Goal: Task Accomplishment & Management: Complete application form

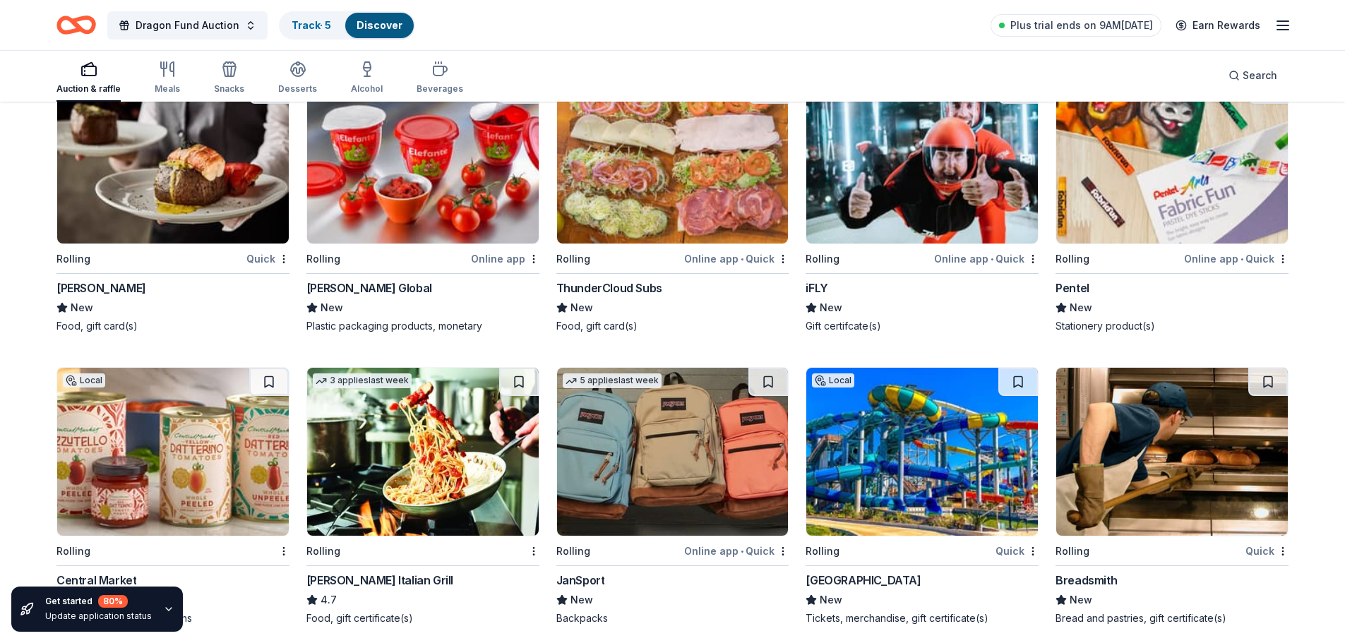
scroll to position [6022, 0]
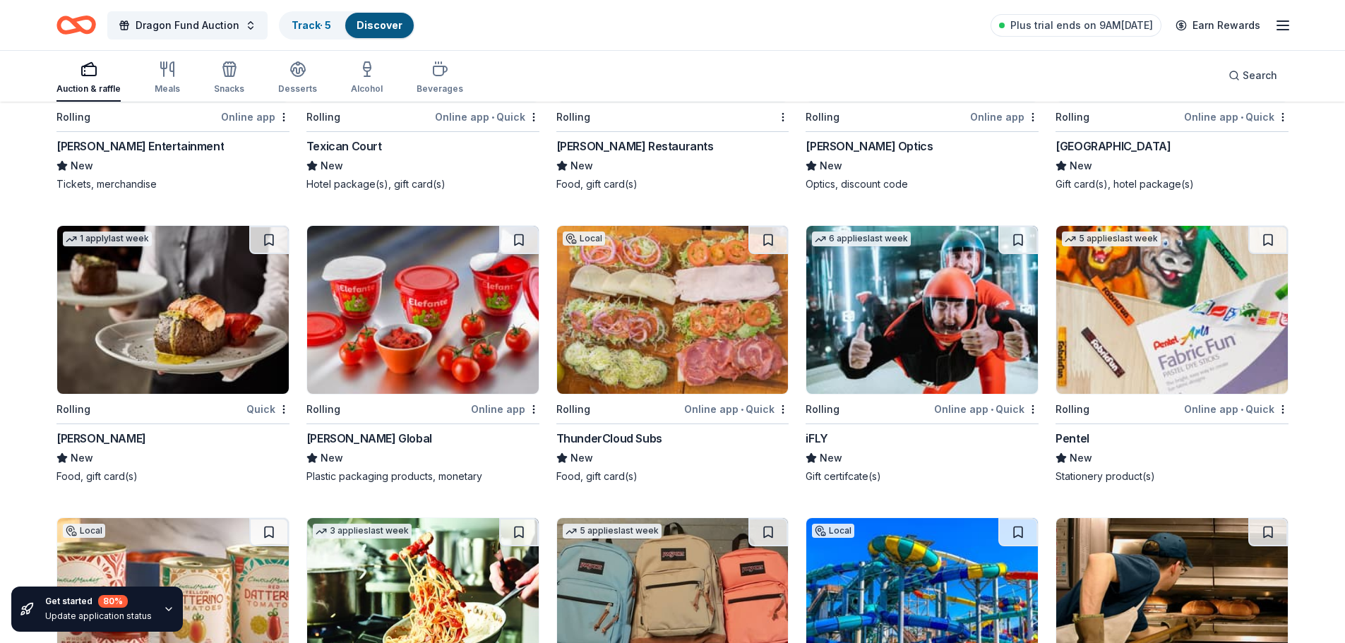
click at [909, 325] on img at bounding box center [922, 310] width 232 height 168
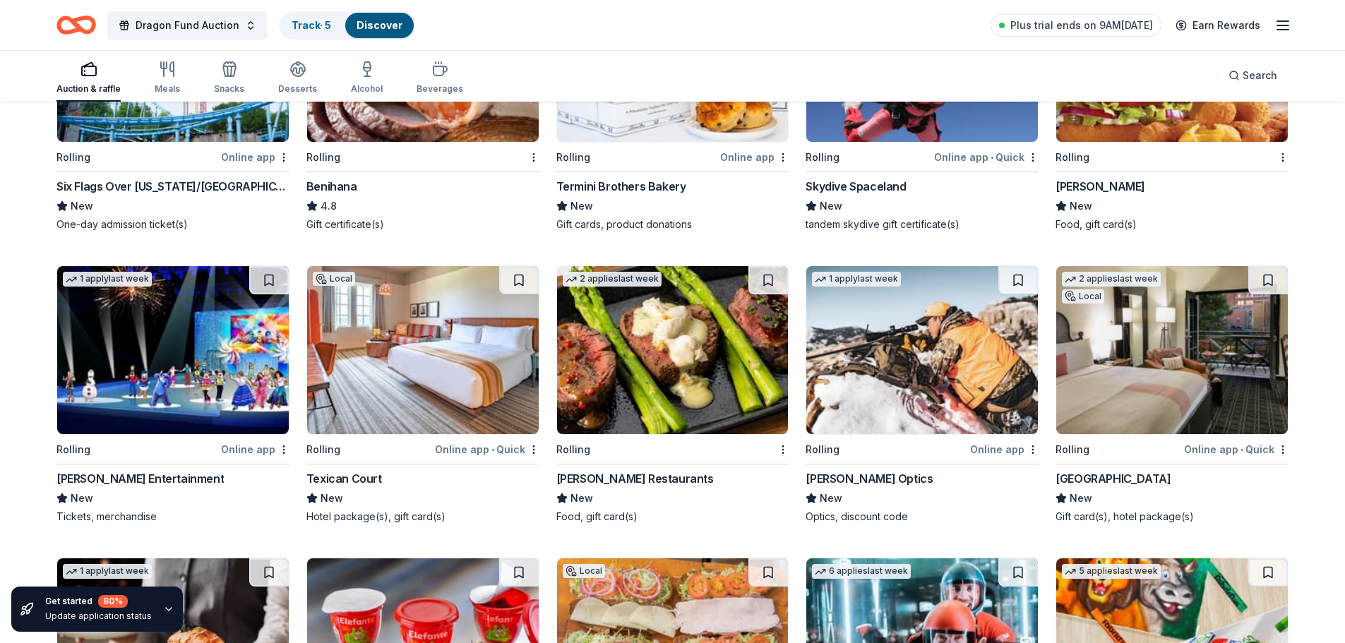
scroll to position [5599, 0]
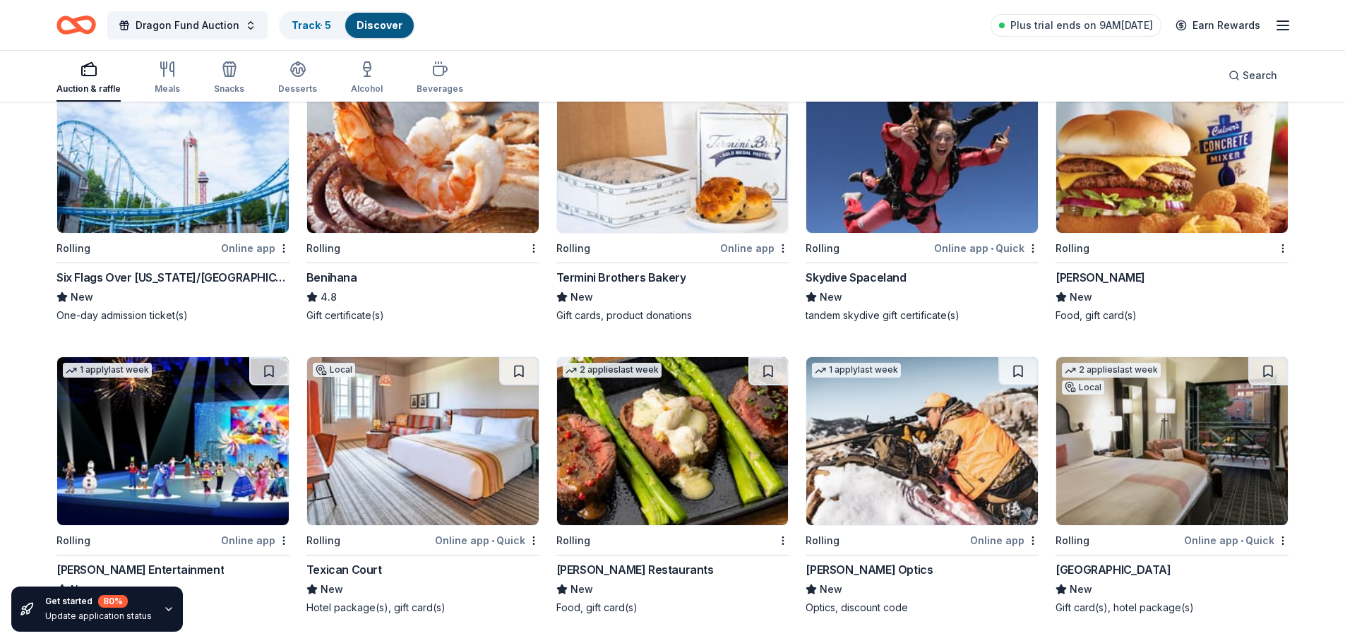
click at [419, 458] on img at bounding box center [423, 441] width 232 height 168
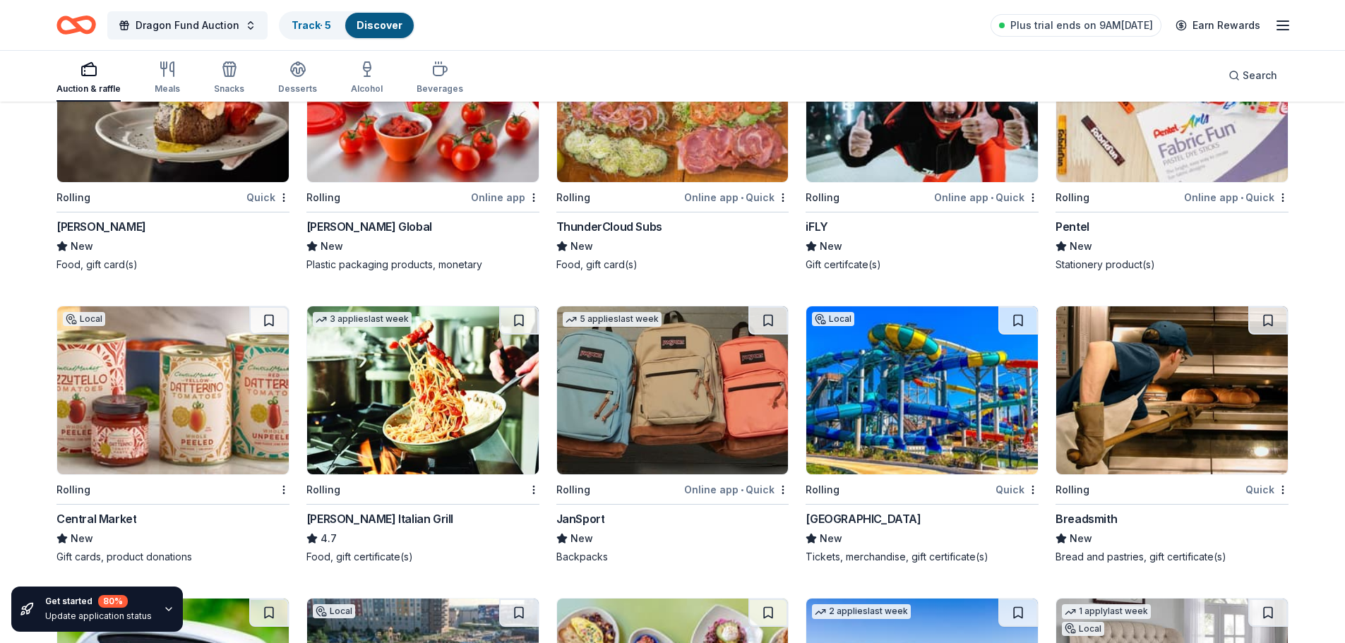
scroll to position [6305, 0]
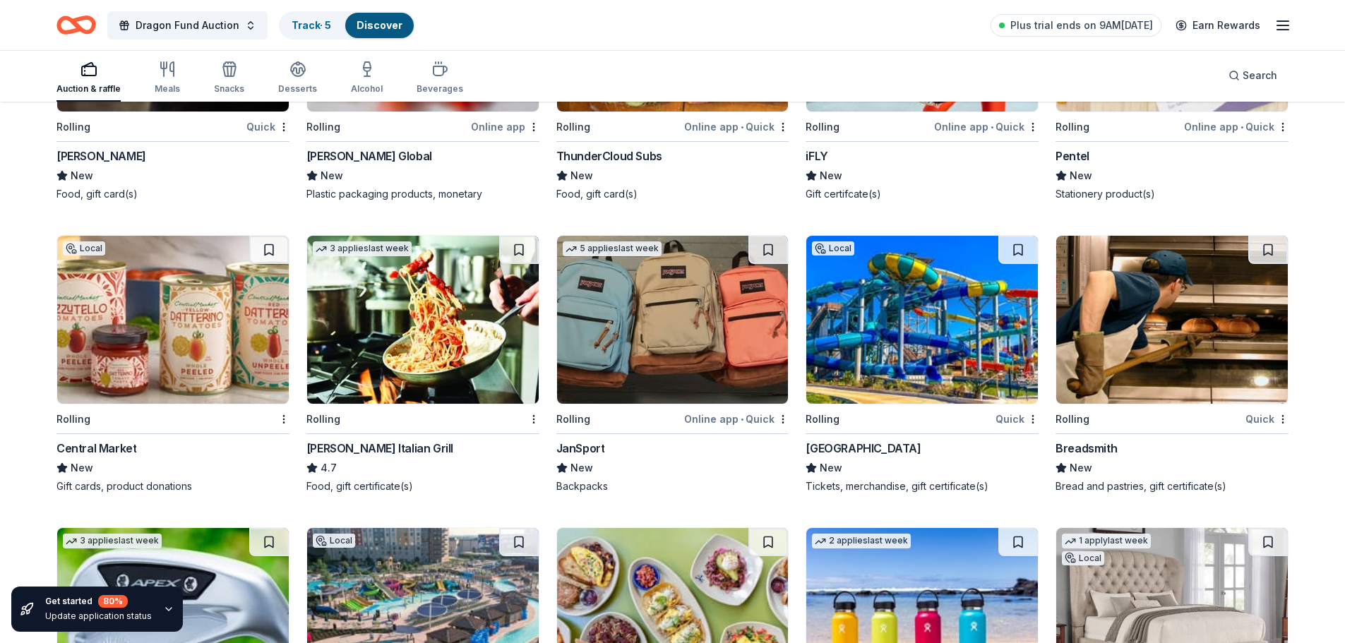
click at [896, 334] on img at bounding box center [922, 320] width 232 height 168
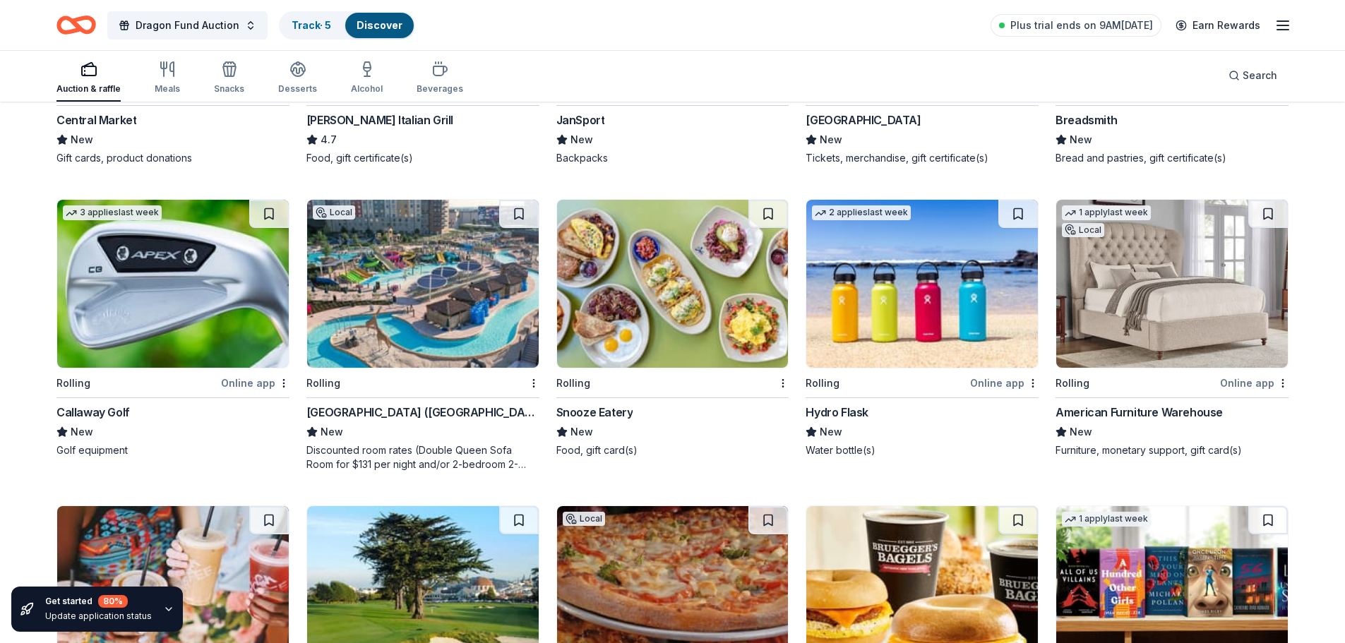
scroll to position [6658, 0]
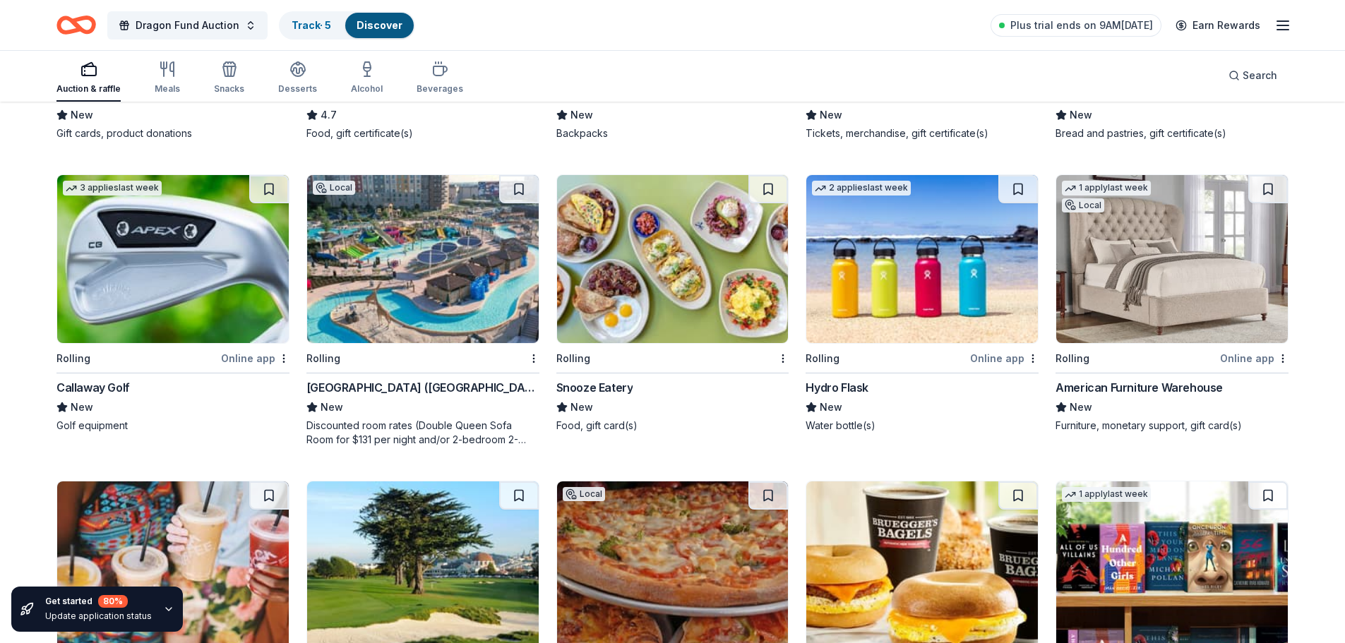
click at [422, 240] on img at bounding box center [423, 259] width 232 height 168
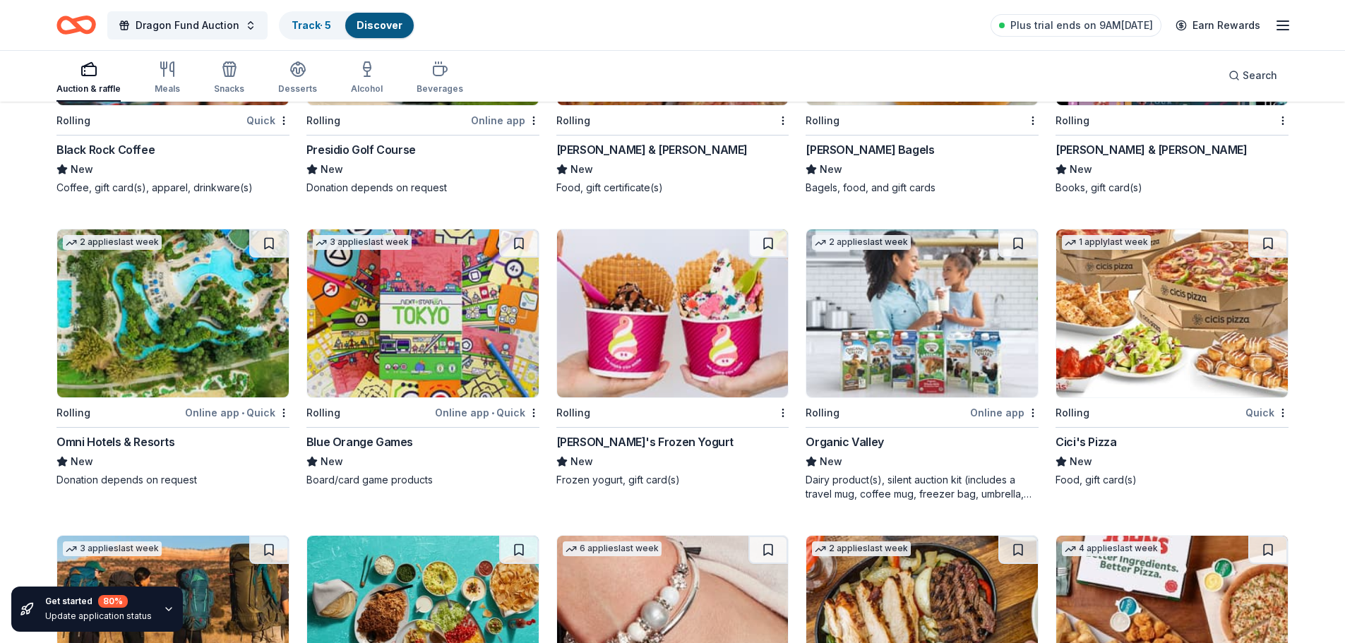
scroll to position [7206, 0]
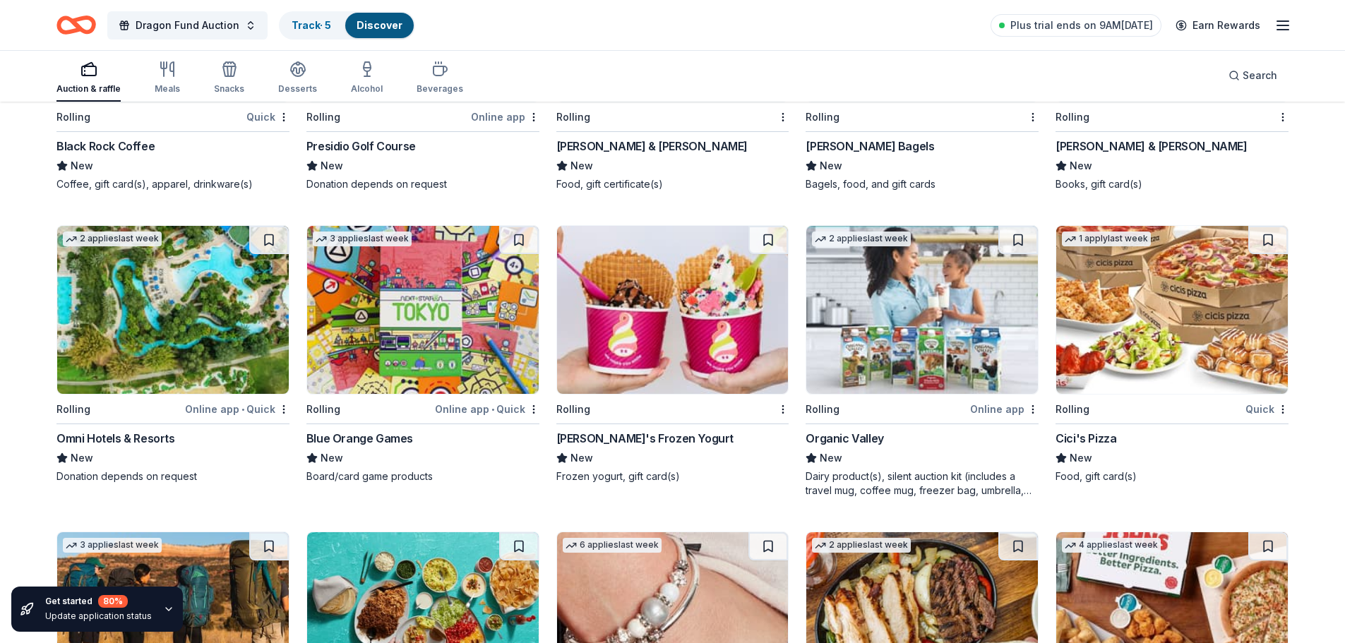
click at [208, 321] on img at bounding box center [173, 310] width 232 height 168
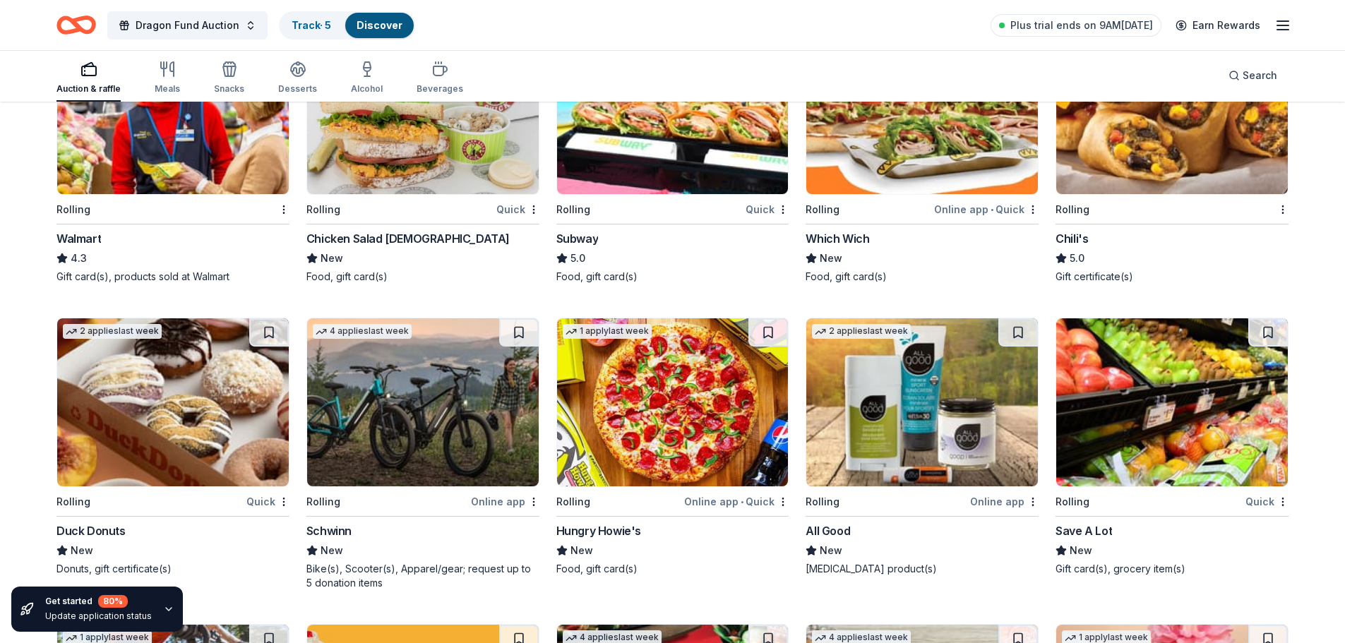
scroll to position [8335, 0]
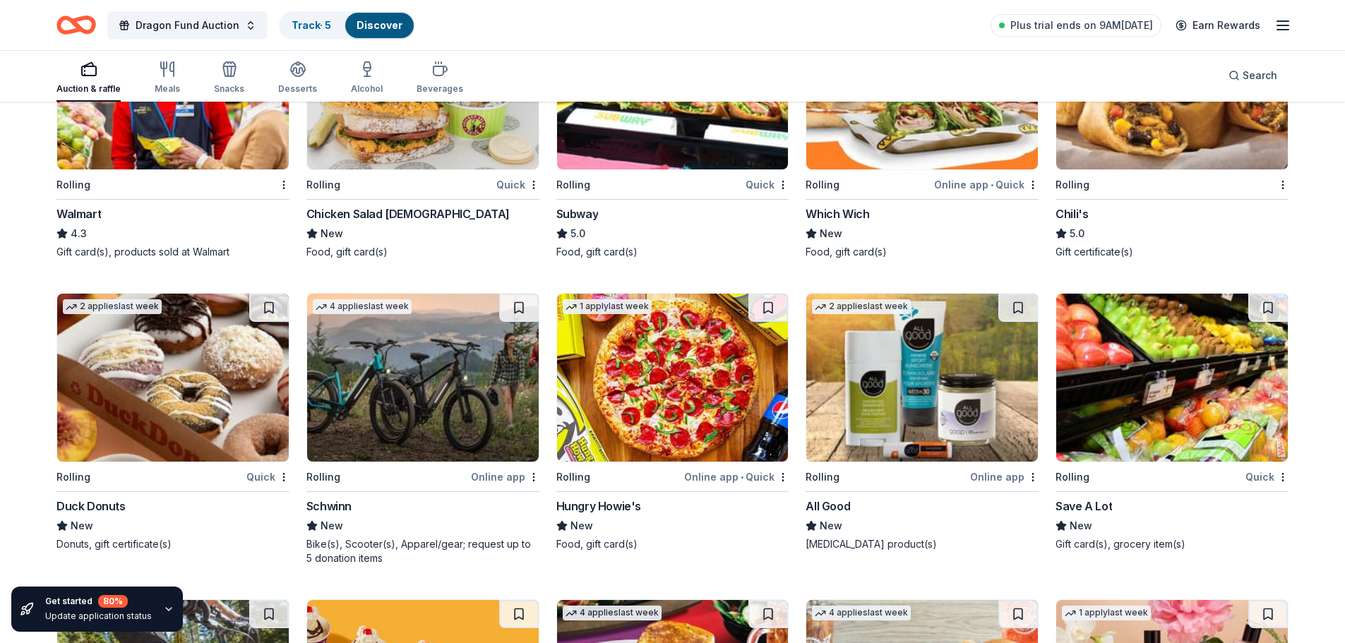
click at [438, 377] on img at bounding box center [423, 378] width 232 height 168
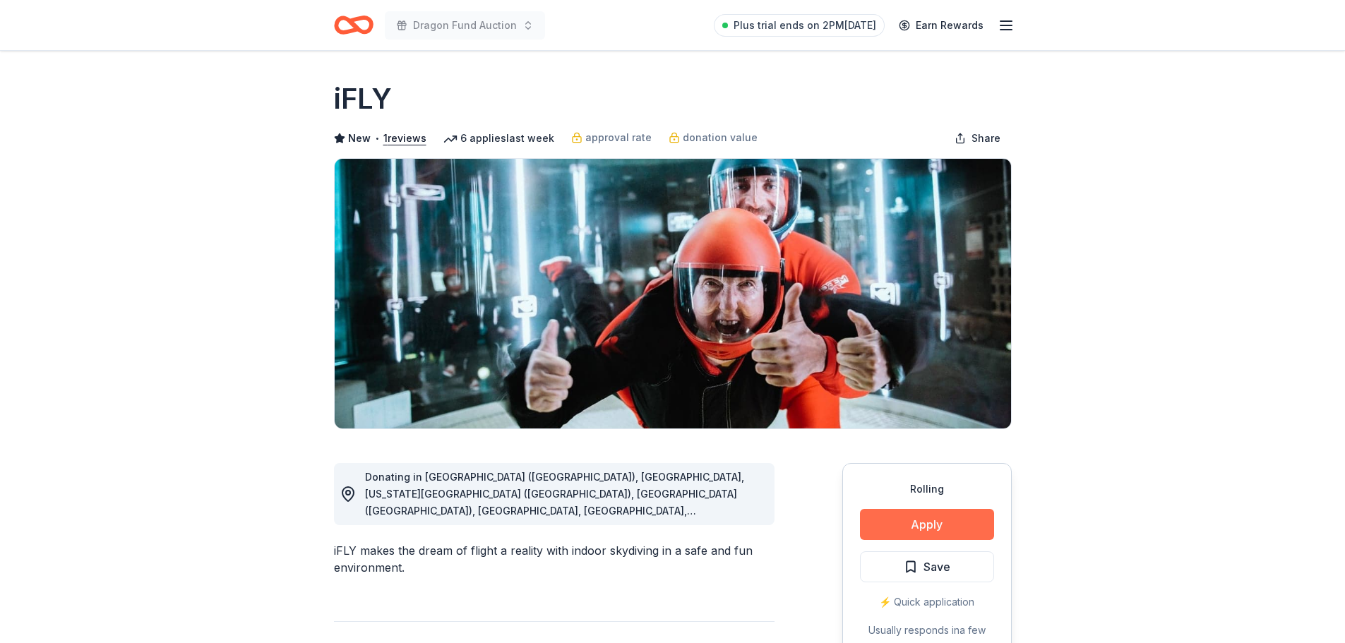
click at [897, 526] on button "Apply" at bounding box center [927, 524] width 134 height 31
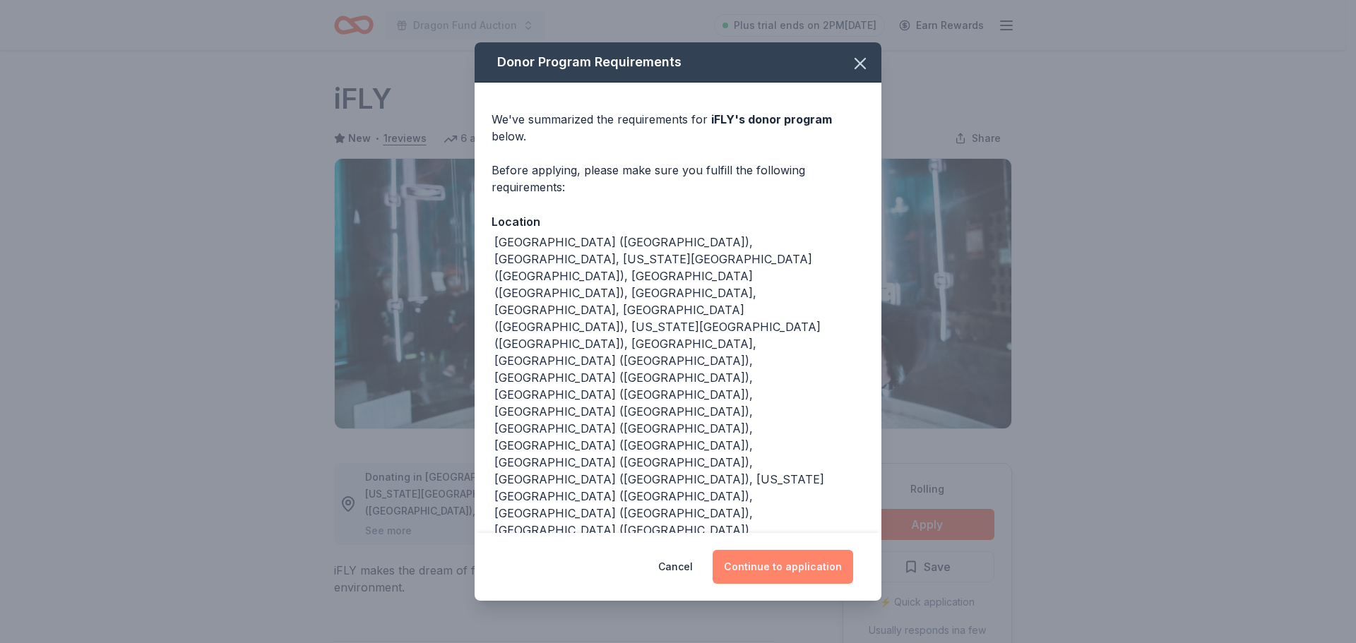
drag, startPoint x: 775, startPoint y: 513, endPoint x: 777, endPoint y: 506, distance: 7.9
click at [775, 550] on button "Continue to application" at bounding box center [782, 567] width 141 height 34
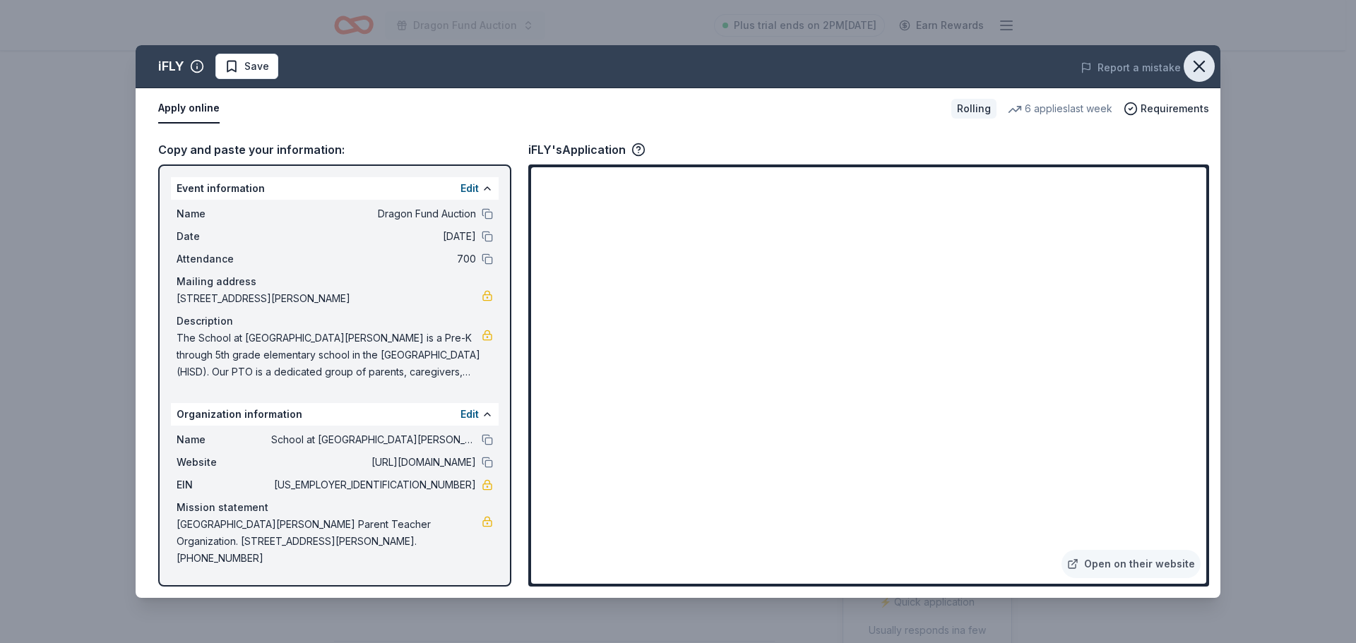
click at [1203, 71] on icon "button" at bounding box center [1199, 66] width 10 height 10
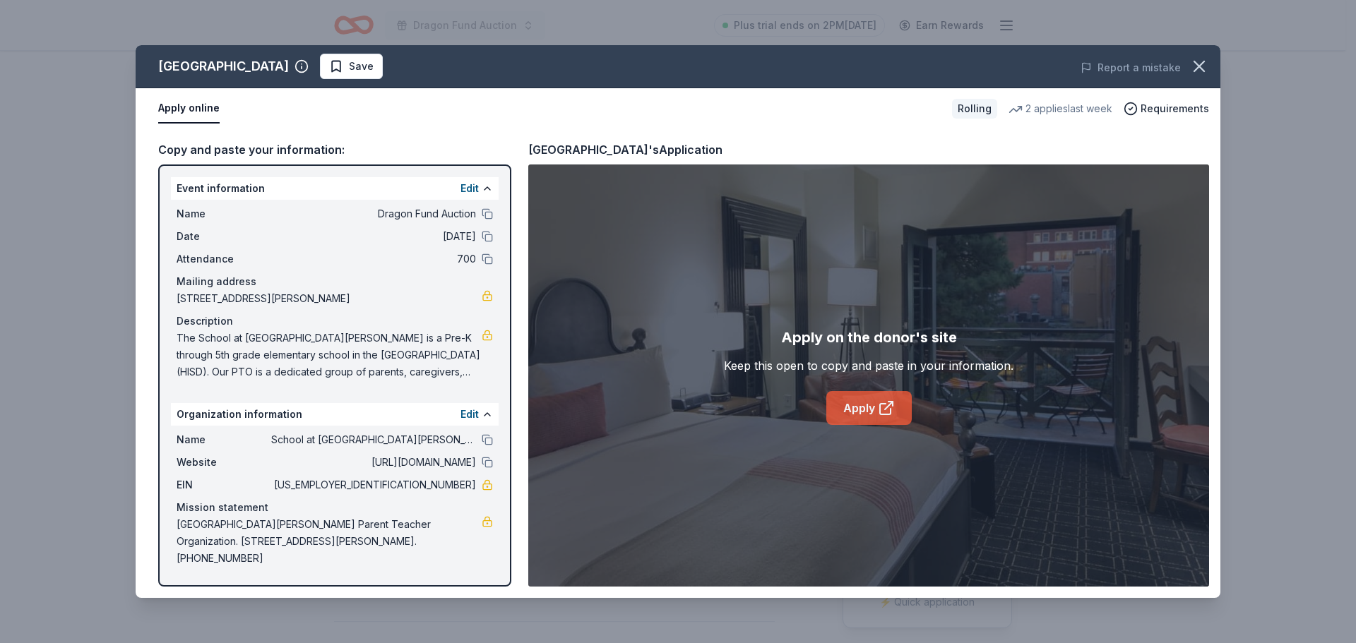
click at [857, 409] on link "Apply" at bounding box center [868, 408] width 85 height 34
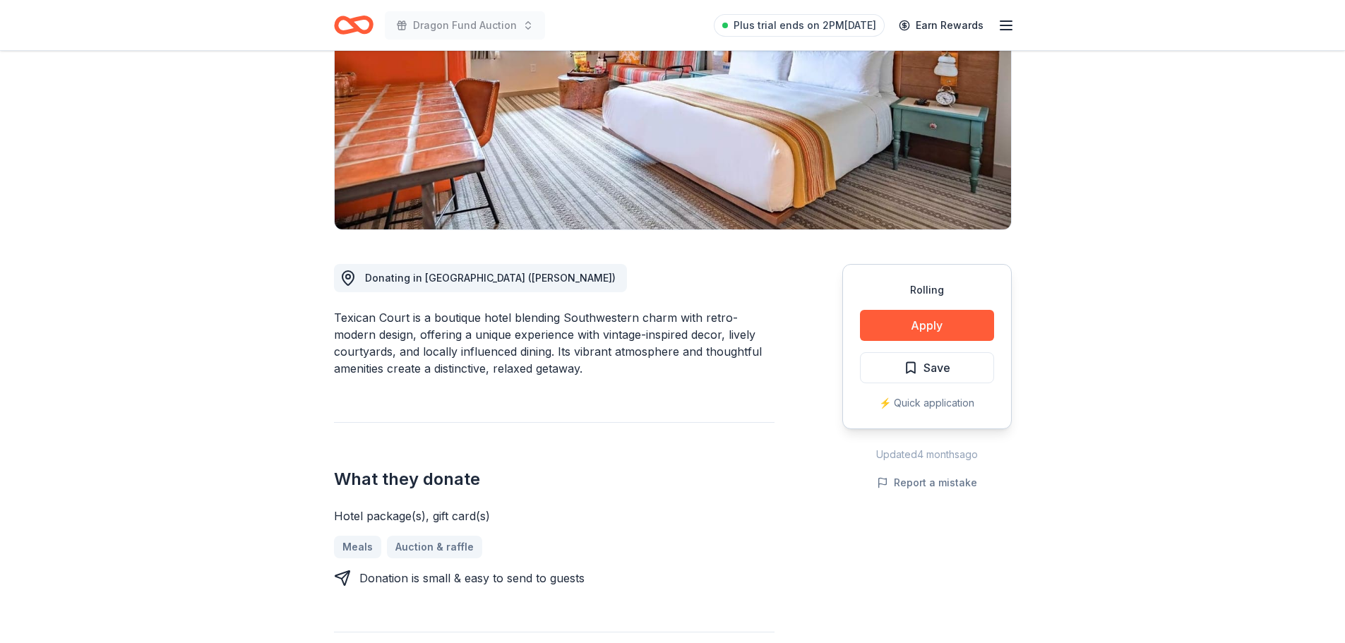
scroll to position [212, 0]
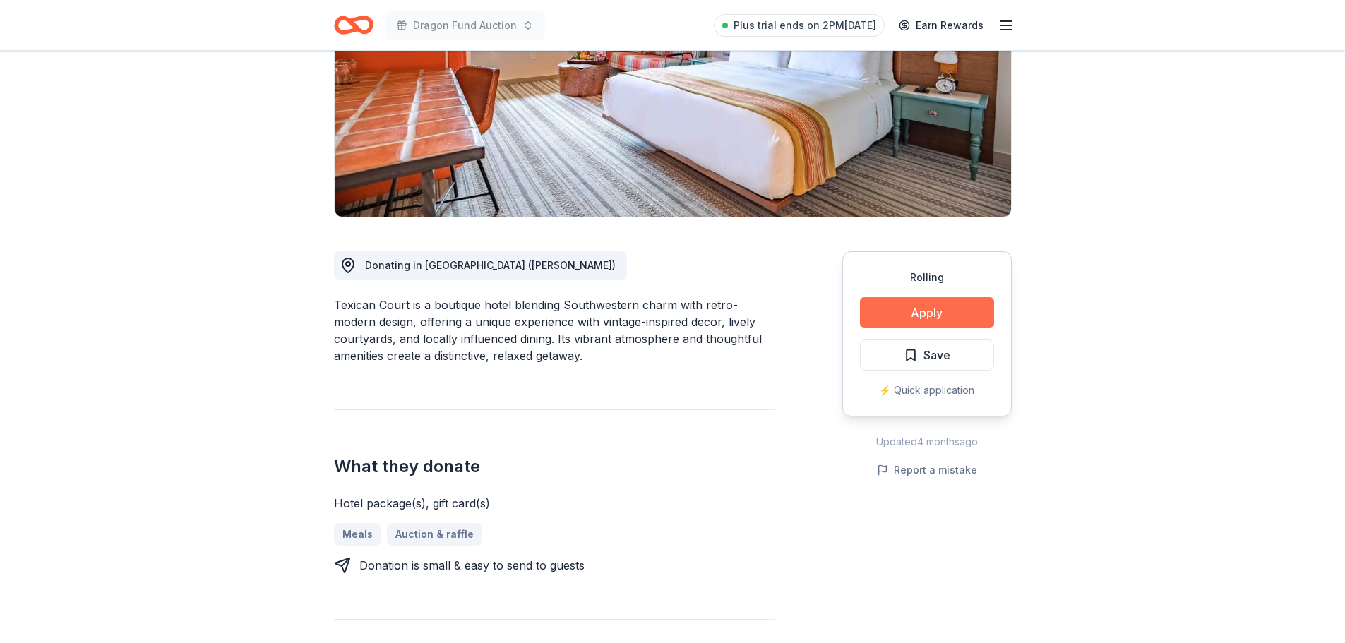
click at [963, 306] on button "Apply" at bounding box center [927, 312] width 134 height 31
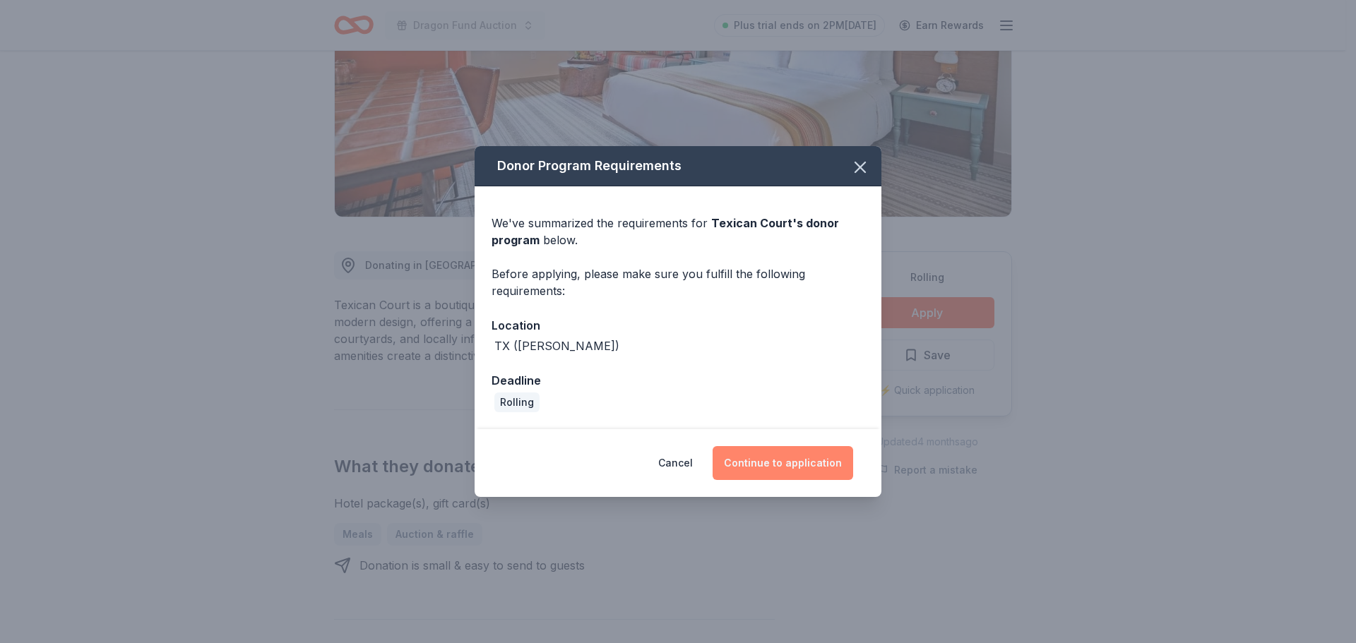
click at [749, 465] on button "Continue to application" at bounding box center [782, 463] width 141 height 34
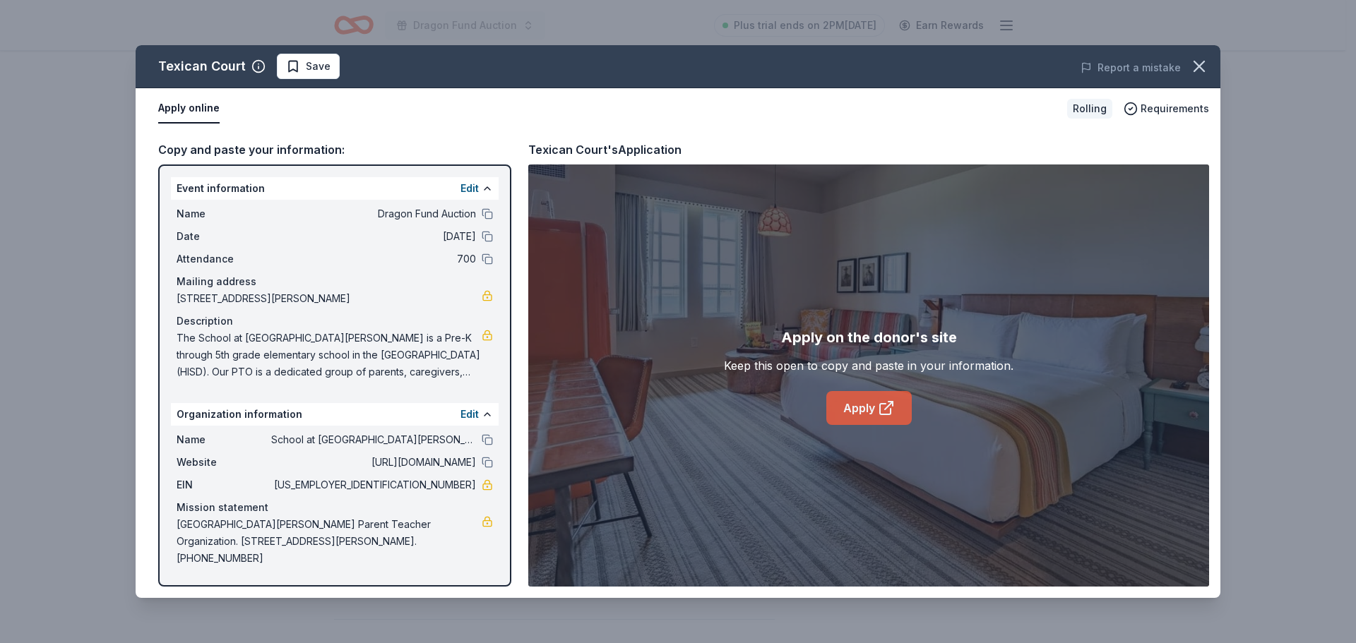
click at [878, 411] on icon at bounding box center [886, 408] width 17 height 17
click at [1196, 65] on icon "button" at bounding box center [1199, 66] width 20 height 20
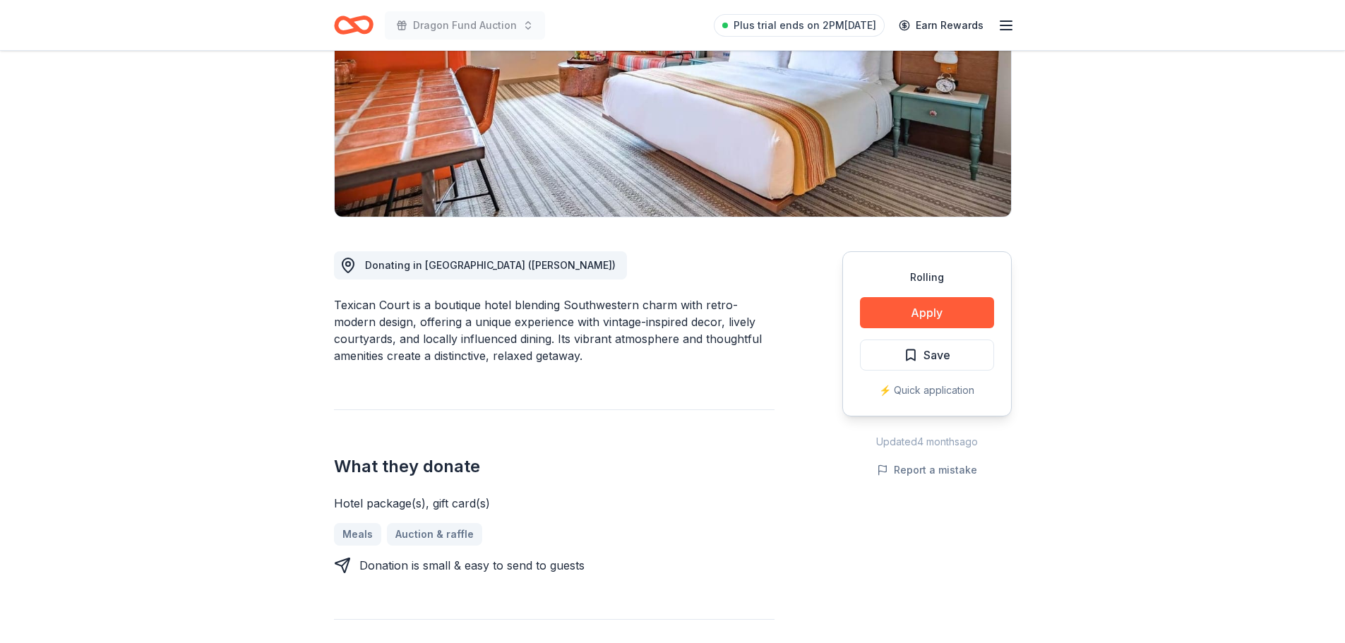
drag, startPoint x: 334, startPoint y: 499, endPoint x: 426, endPoint y: 499, distance: 92.5
click at [449, 500] on div "Hotel package(s), gift card(s)" at bounding box center [554, 503] width 441 height 17
drag, startPoint x: 335, startPoint y: 506, endPoint x: 371, endPoint y: 505, distance: 35.3
click at [371, 505] on div "Hotel package(s), gift card(s)" at bounding box center [554, 503] width 441 height 17
drag, startPoint x: 486, startPoint y: 500, endPoint x: 308, endPoint y: 498, distance: 177.9
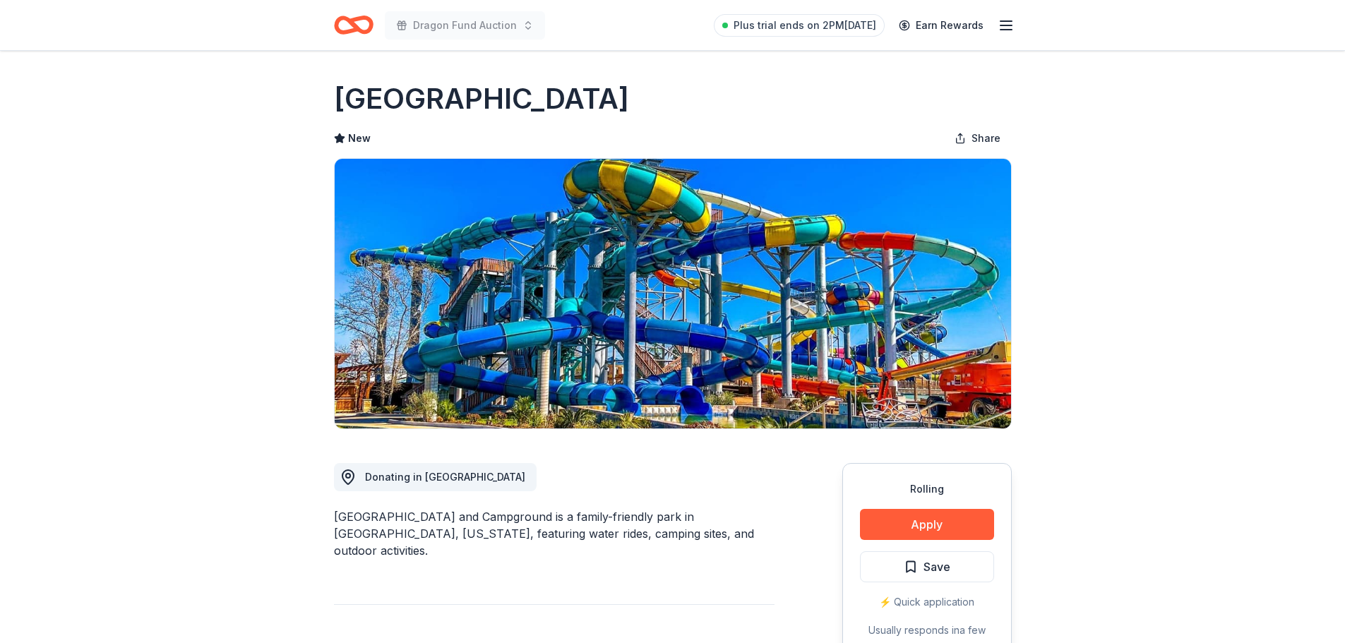
scroll to position [71, 0]
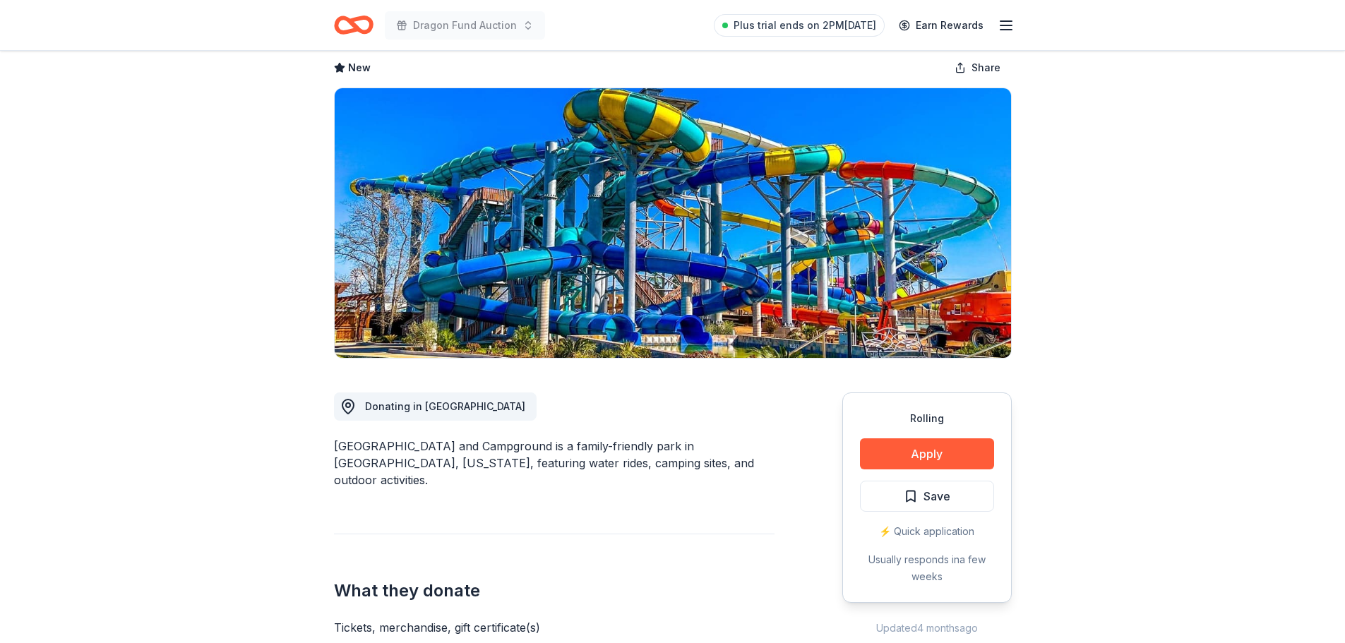
drag, startPoint x: 335, startPoint y: 446, endPoint x: 396, endPoint y: 446, distance: 61.4
click at [395, 446] on div "[GEOGRAPHIC_DATA] and Campground is a family-friendly park in [GEOGRAPHIC_DATA]…" at bounding box center [554, 463] width 441 height 51
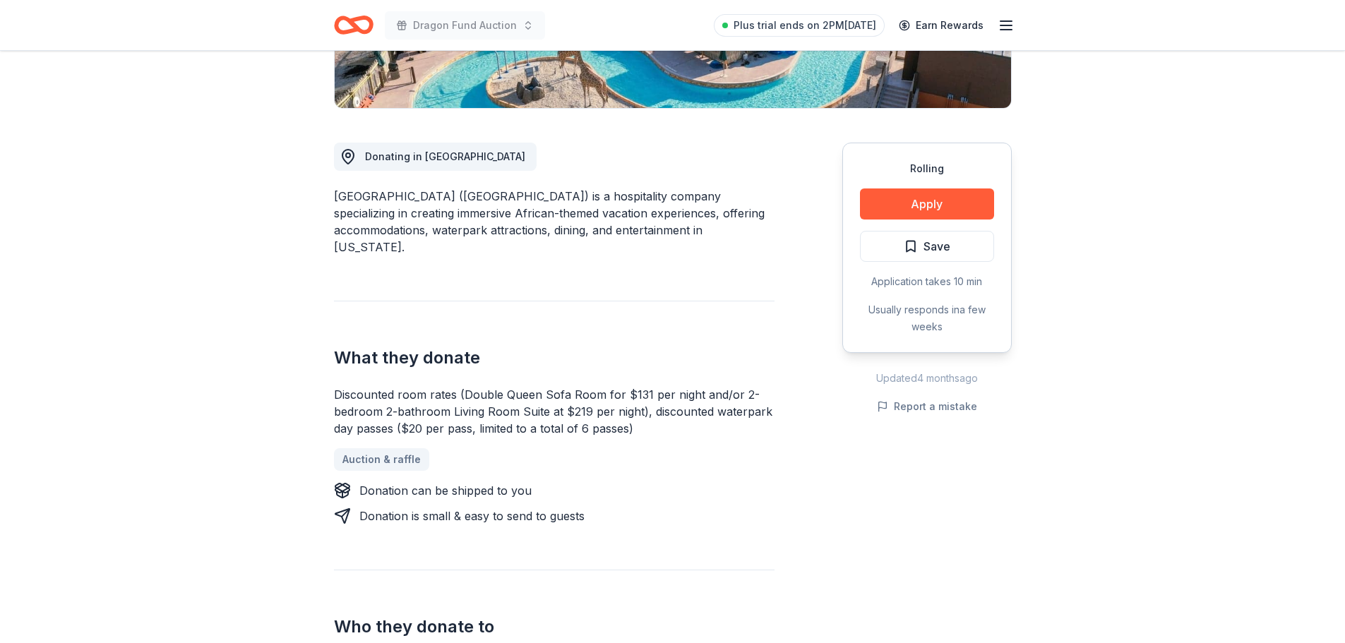
scroll to position [282, 0]
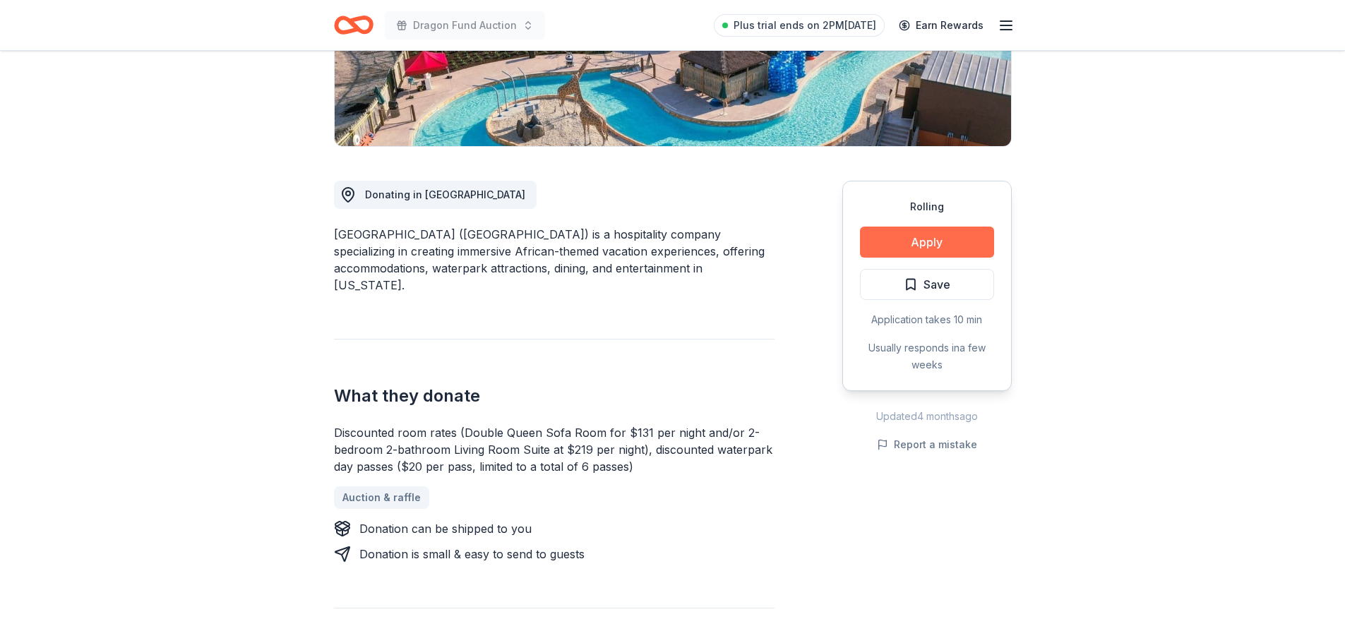
click at [896, 247] on button "Apply" at bounding box center [927, 242] width 134 height 31
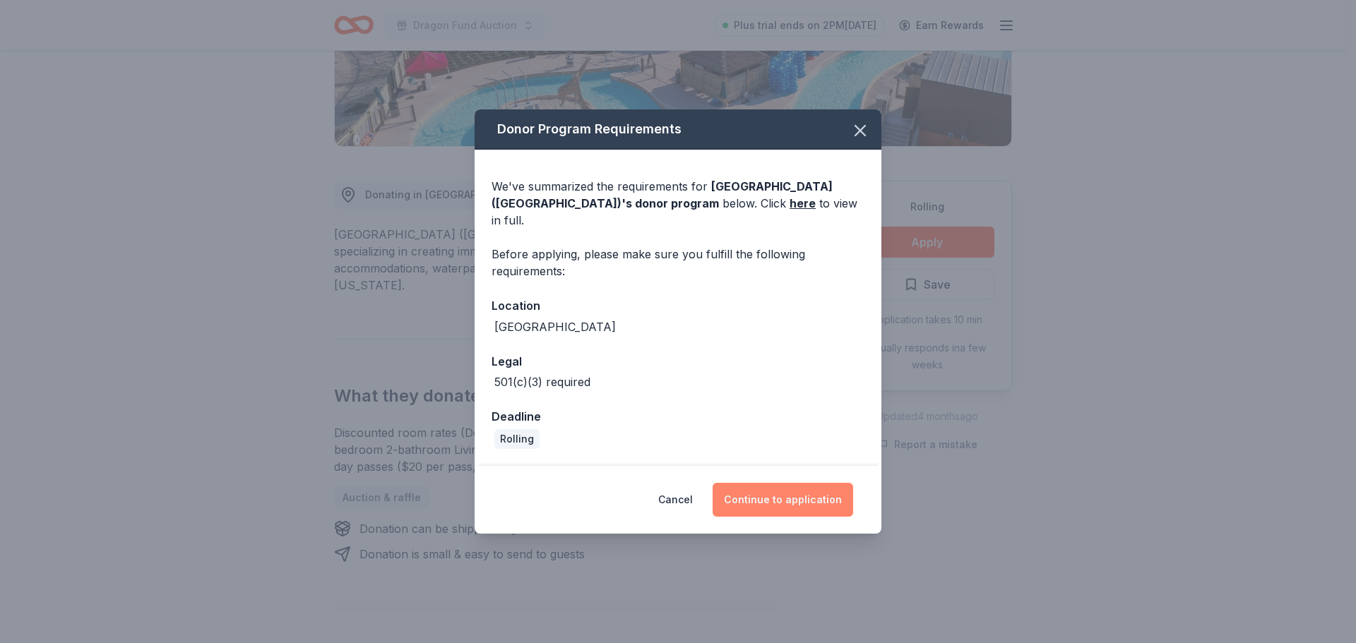
click at [784, 496] on button "Continue to application" at bounding box center [782, 500] width 141 height 34
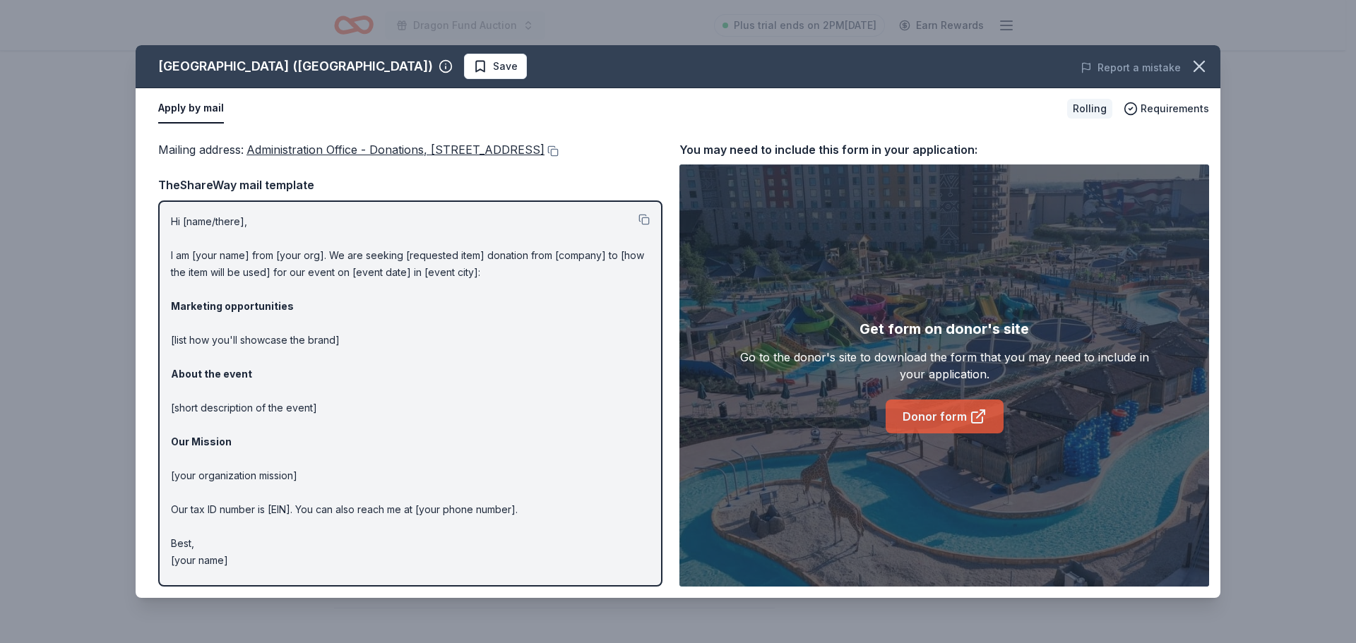
click at [927, 417] on link "Donor form" at bounding box center [944, 417] width 118 height 34
click at [1200, 69] on icon "button" at bounding box center [1199, 66] width 20 height 20
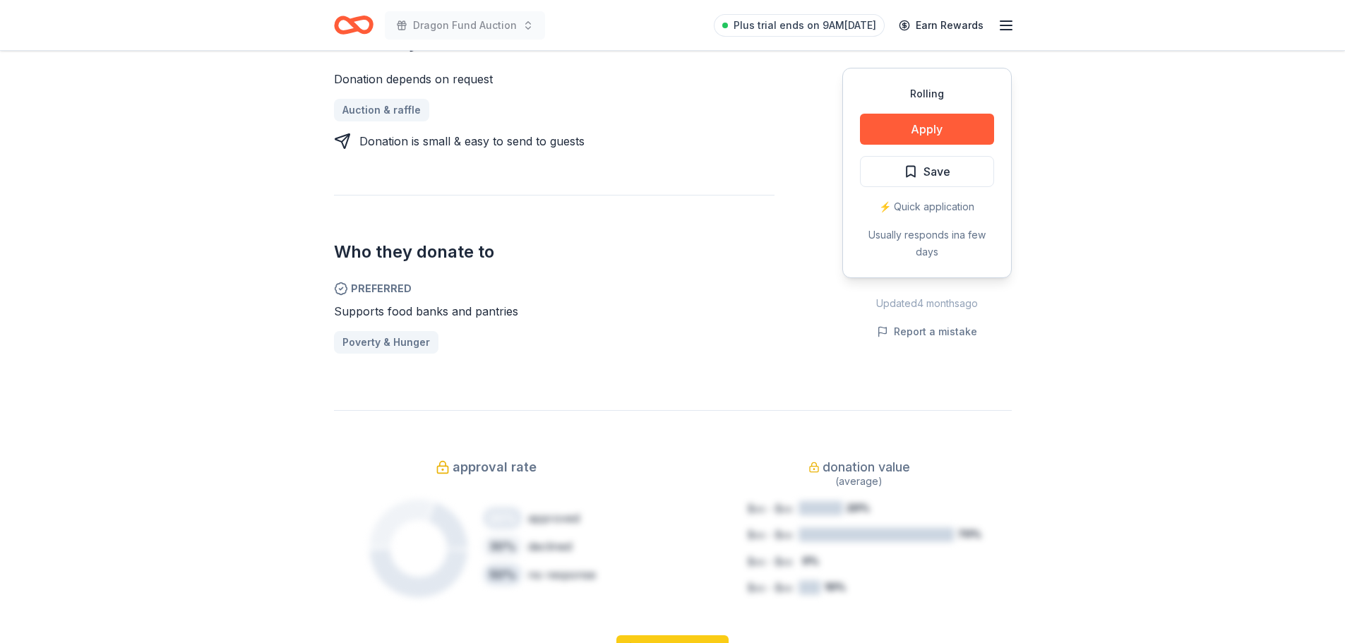
scroll to position [565, 0]
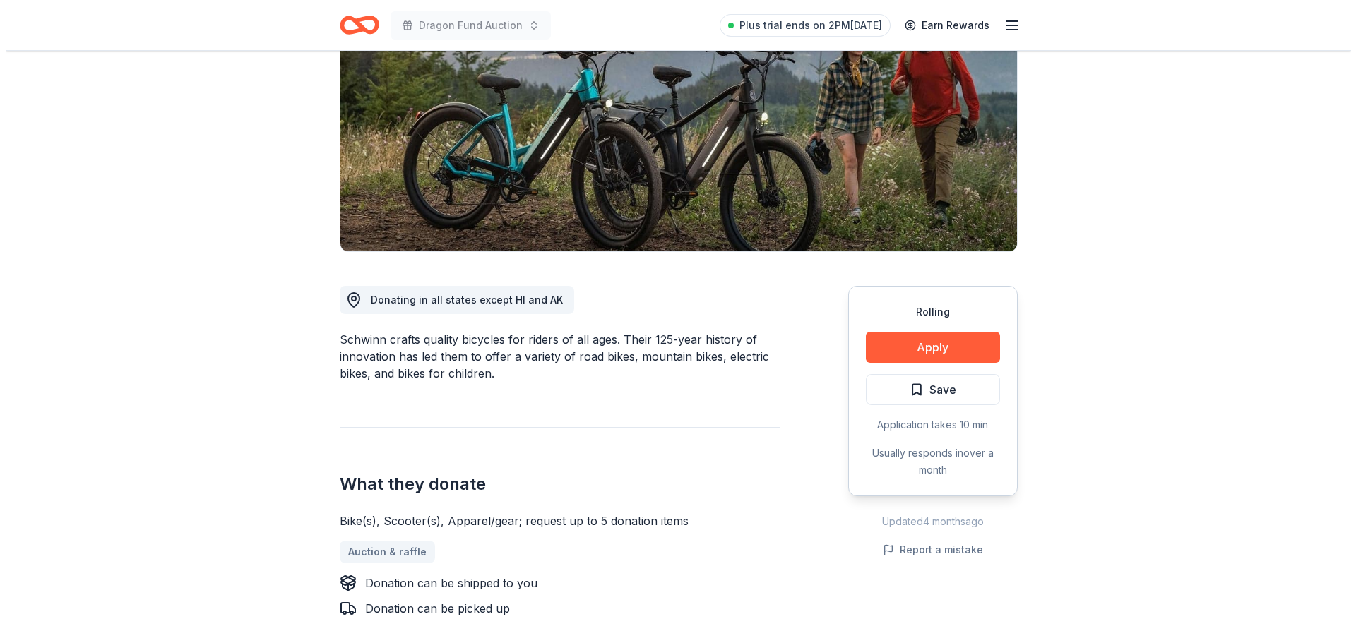
scroll to position [212, 0]
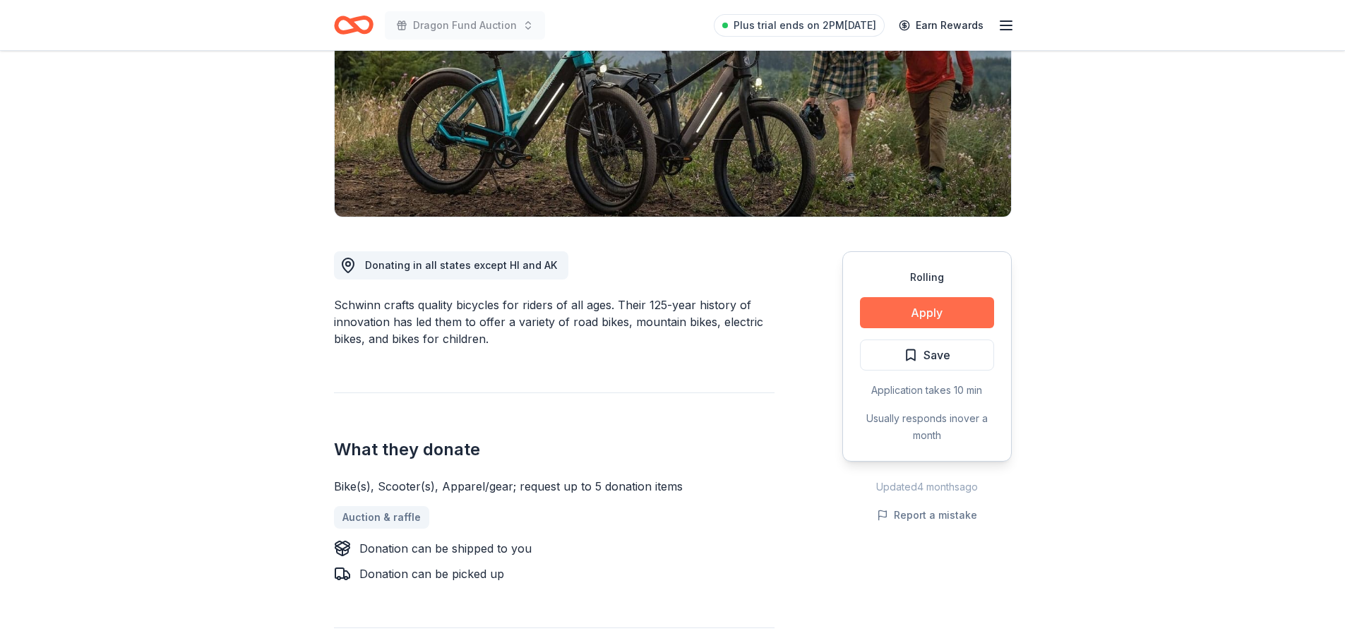
click at [918, 316] on button "Apply" at bounding box center [927, 312] width 134 height 31
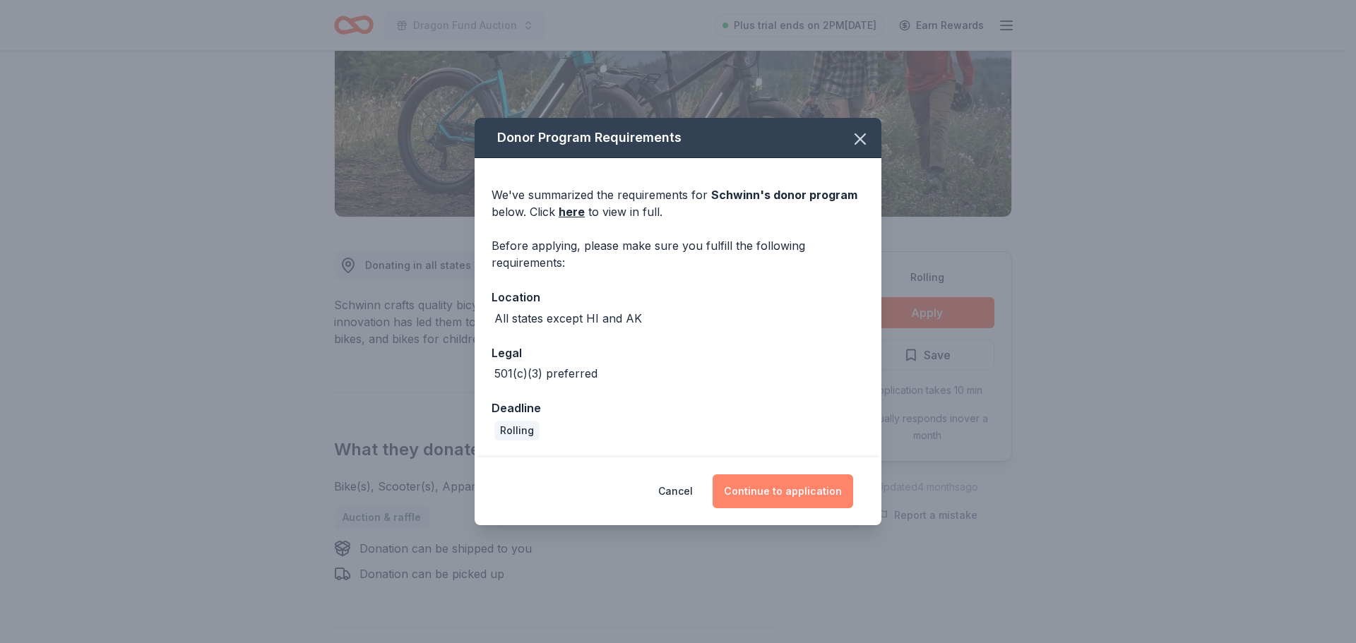
click at [811, 493] on button "Continue to application" at bounding box center [782, 491] width 141 height 34
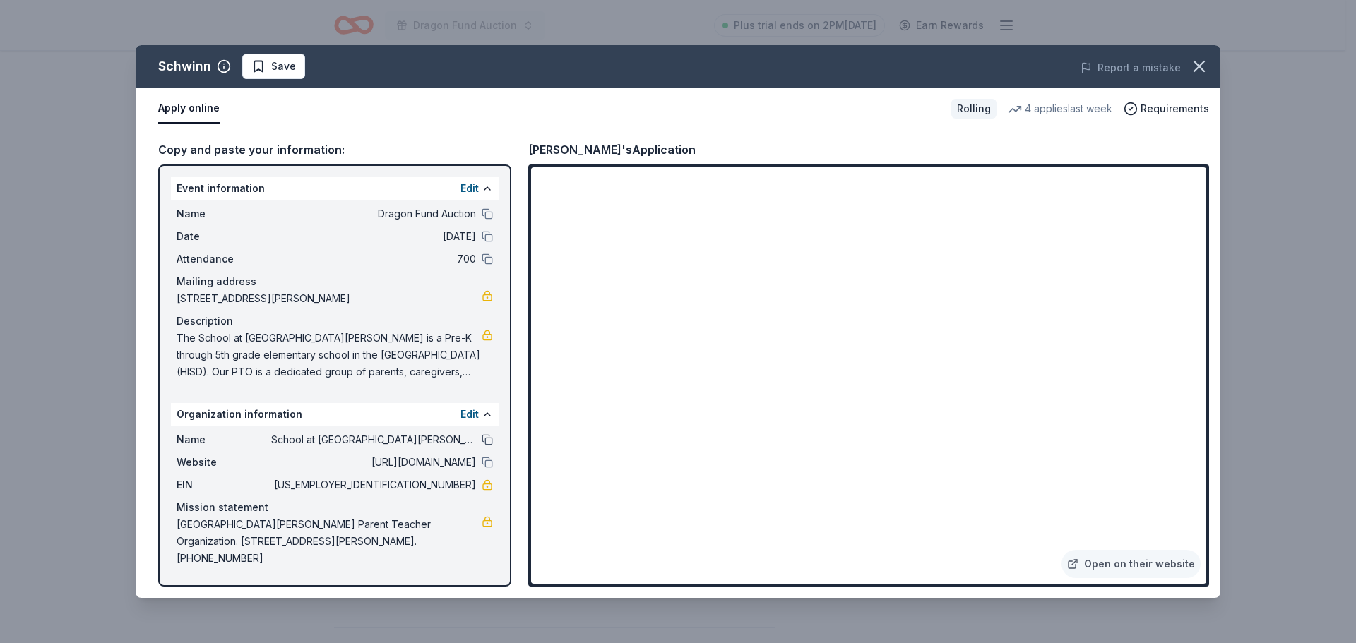
click at [485, 441] on button at bounding box center [487, 439] width 11 height 11
click at [422, 486] on span "[US_EMPLOYER_IDENTIFICATION_NUMBER]" at bounding box center [373, 485] width 205 height 17
click at [489, 459] on button at bounding box center [487, 462] width 11 height 11
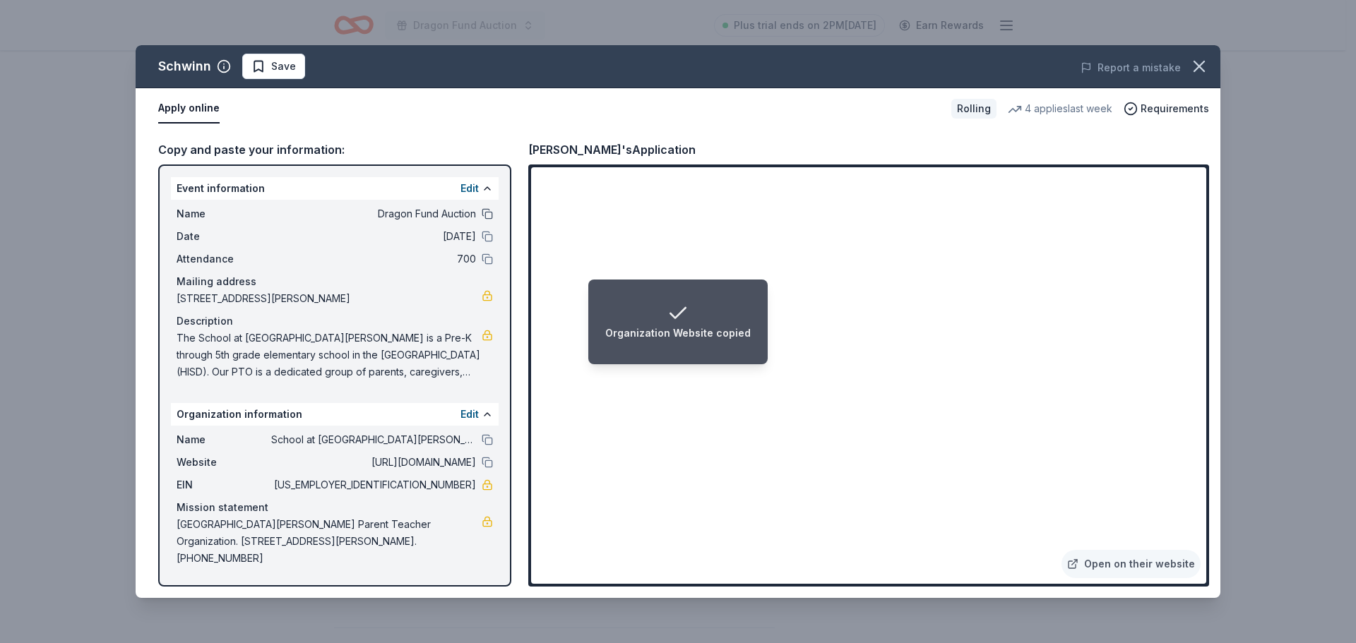
click at [484, 215] on button at bounding box center [487, 213] width 11 height 11
click at [485, 460] on button at bounding box center [487, 462] width 11 height 11
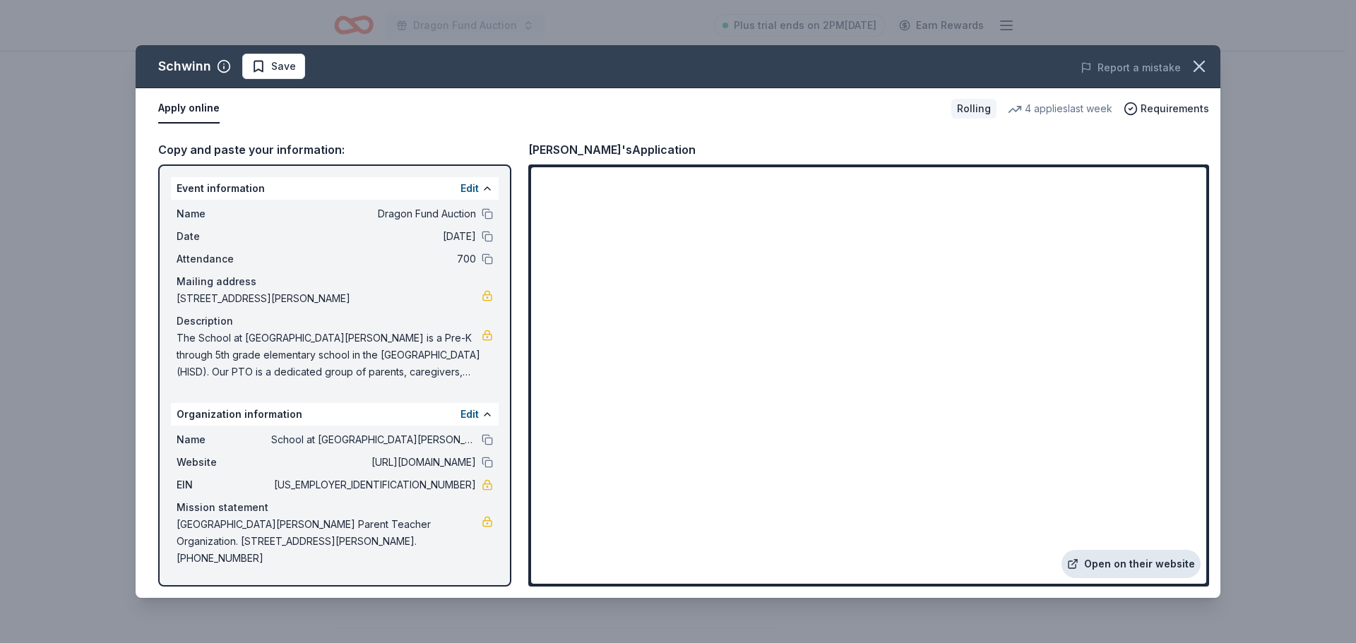
click at [1140, 564] on link "Open on their website" at bounding box center [1130, 564] width 139 height 28
